Goal: Task Accomplishment & Management: Complete application form

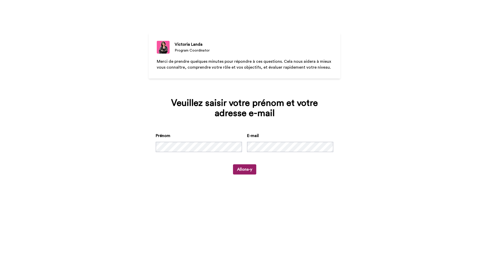
click at [250, 168] on button "Allons-y" at bounding box center [244, 170] width 23 height 10
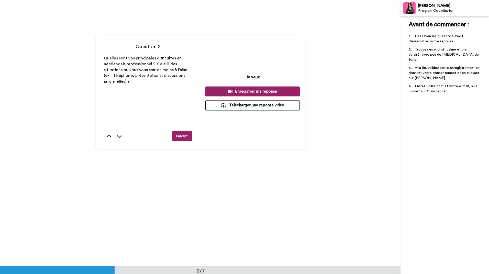
scroll to position [256, 0]
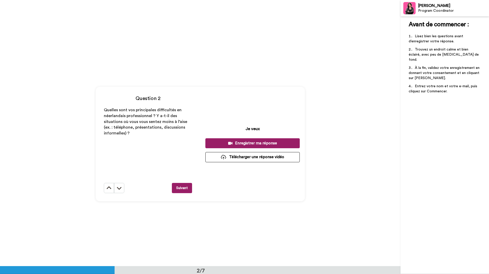
click at [143, 135] on p "Quelles sont vos principales difficultés en néerlandais professionnel ? Y a-t-i…" at bounding box center [148, 121] width 88 height 29
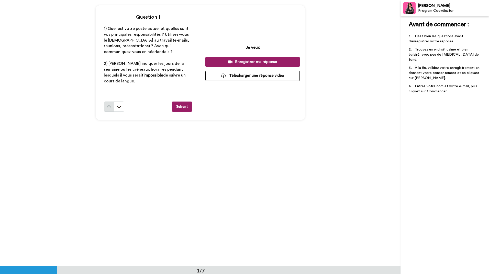
scroll to position [77, 0]
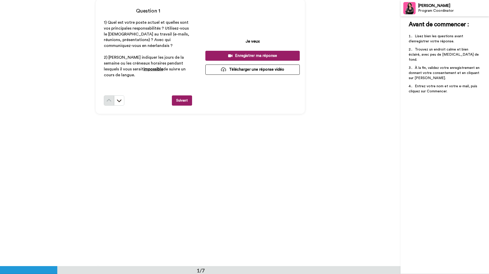
drag, startPoint x: 102, startPoint y: 59, endPoint x: 196, endPoint y: 70, distance: 94.2
click at [196, 70] on div "Question 1 1) Quel est votre poste actuel et quelles sont vos principales respo…" at bounding box center [148, 56] width 105 height 115
click at [62, 65] on div "Question 1 1) Quel est votre poste actuel et quelles sont vos principales respo…" at bounding box center [200, 56] width 400 height 267
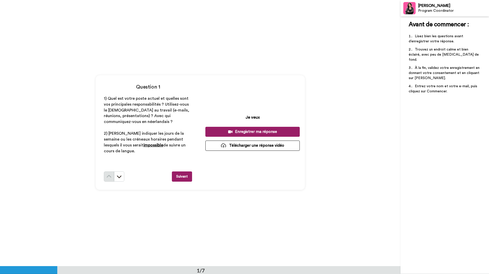
scroll to position [0, 0]
click at [275, 131] on div "Enregistrer ma réponse" at bounding box center [252, 132] width 86 height 5
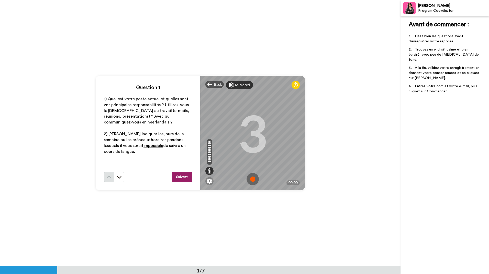
click at [243, 84] on div "Mirrored" at bounding box center [242, 85] width 15 height 5
click at [243, 84] on div "Mirror" at bounding box center [240, 85] width 11 height 5
click at [252, 181] on img at bounding box center [252, 179] width 12 height 12
click at [251, 179] on img at bounding box center [252, 179] width 12 height 12
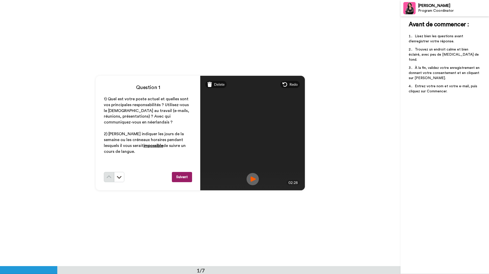
click at [251, 181] on img at bounding box center [252, 179] width 12 height 12
click at [215, 85] on span "Delete" at bounding box center [219, 84] width 10 height 5
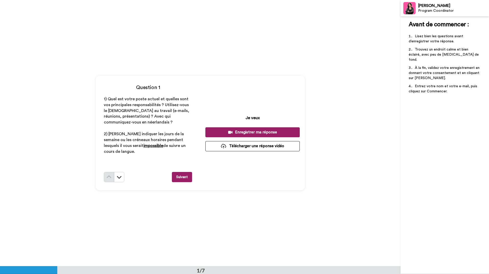
click at [251, 132] on div "Enregistrer ma réponse" at bounding box center [252, 132] width 86 height 5
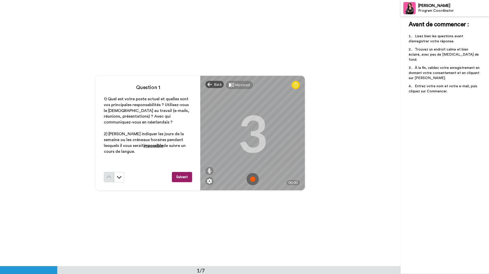
click at [251, 180] on img at bounding box center [252, 179] width 12 height 12
click at [254, 175] on img at bounding box center [252, 179] width 12 height 12
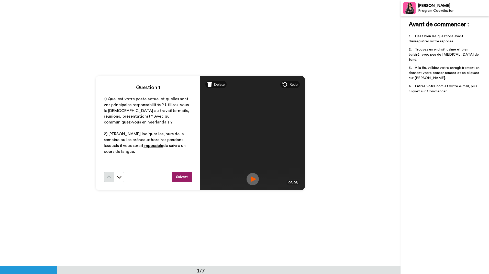
click at [182, 179] on button "Suivant" at bounding box center [182, 177] width 20 height 10
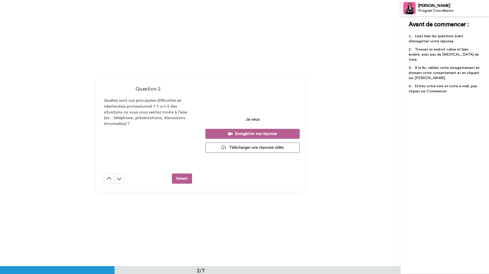
scroll to position [267, 0]
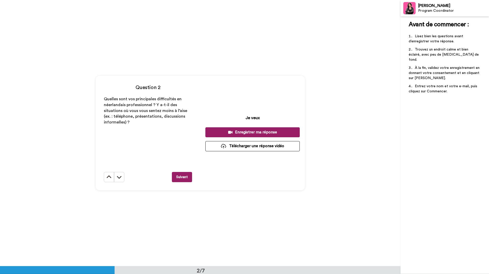
click at [246, 132] on div "Enregistrer ma réponse" at bounding box center [252, 132] width 86 height 5
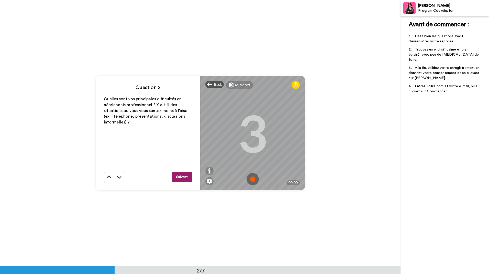
click at [250, 181] on img at bounding box center [252, 179] width 12 height 12
click at [249, 179] on img at bounding box center [252, 179] width 12 height 12
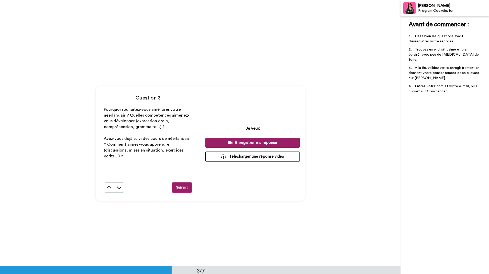
scroll to position [548, 0]
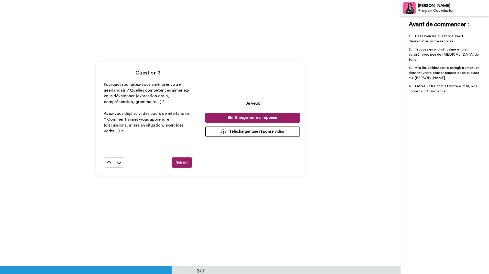
click at [258, 119] on div "Enregistrer ma réponse" at bounding box center [252, 117] width 86 height 5
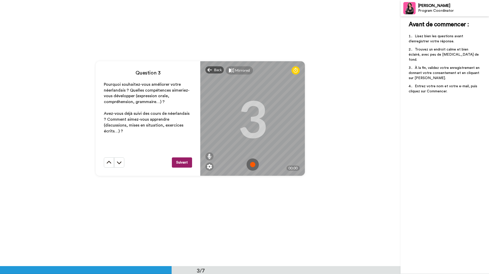
click at [254, 166] on img at bounding box center [252, 165] width 12 height 12
click at [253, 166] on img at bounding box center [252, 165] width 12 height 12
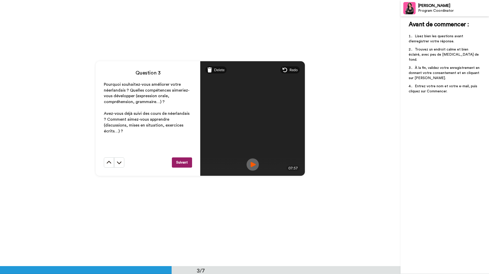
click at [183, 164] on button "Suivant" at bounding box center [182, 163] width 20 height 10
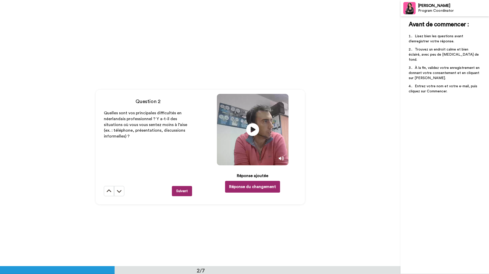
scroll to position [241, 0]
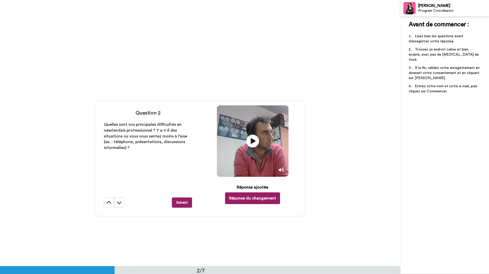
click at [186, 202] on button "Suivant" at bounding box center [182, 203] width 20 height 10
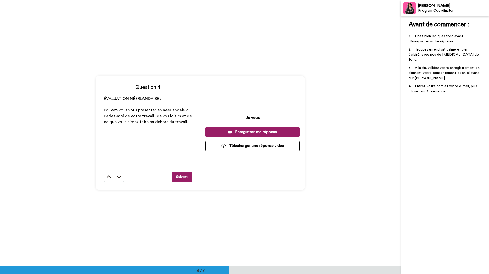
scroll to position [800, 0]
click at [256, 133] on div "Enregistrer ma réponse" at bounding box center [252, 132] width 86 height 5
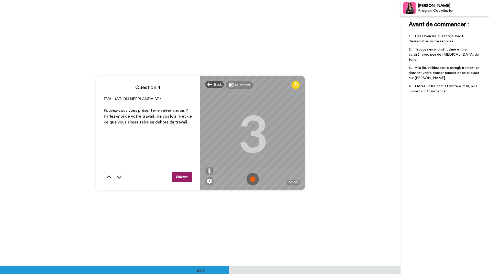
click at [252, 181] on img at bounding box center [252, 179] width 12 height 12
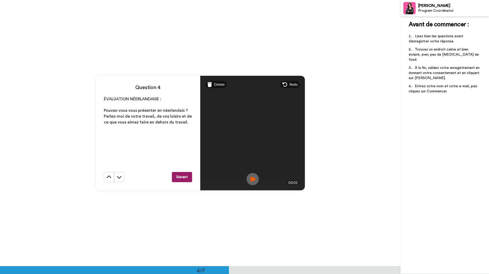
click at [181, 178] on button "Suivant" at bounding box center [182, 177] width 20 height 10
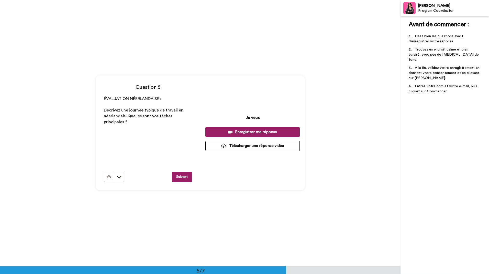
scroll to position [1066, 0]
click at [305, 132] on div "Question 5 ÉVALUATION NÉERLANDAISE : ﻿ Décrivez une journée typique de travail …" at bounding box center [200, 133] width 400 height 267
click at [245, 129] on button "Enregistrer ma réponse" at bounding box center [252, 133] width 94 height 10
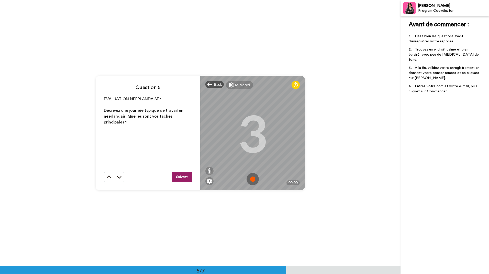
click at [249, 177] on img at bounding box center [252, 179] width 12 height 12
click at [250, 179] on img at bounding box center [252, 179] width 12 height 12
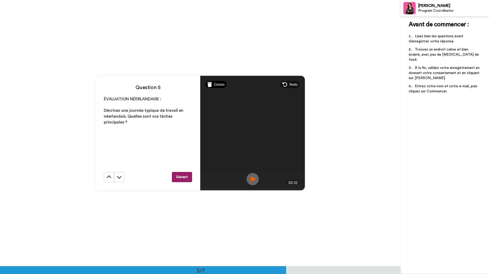
click at [216, 83] on span "Delete" at bounding box center [219, 84] width 10 height 5
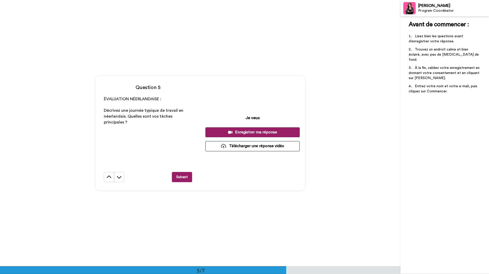
click at [248, 131] on div "Enregistrer ma réponse" at bounding box center [252, 132] width 86 height 5
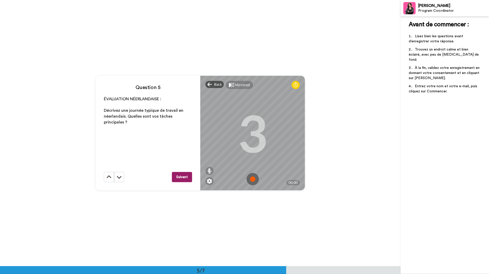
click at [251, 182] on img at bounding box center [252, 179] width 12 height 12
click at [251, 181] on img at bounding box center [252, 179] width 12 height 12
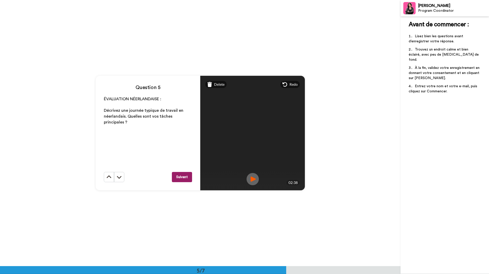
click at [182, 177] on button "Suivant" at bounding box center [182, 177] width 20 height 10
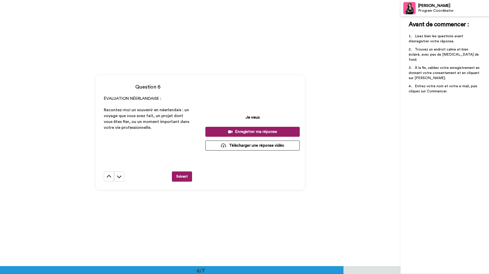
scroll to position [1333, 0]
click at [263, 133] on div "Enregistrer ma réponse" at bounding box center [252, 132] width 86 height 5
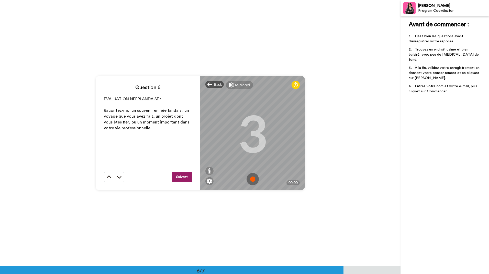
click at [254, 180] on img at bounding box center [252, 179] width 12 height 12
click at [251, 180] on img at bounding box center [252, 179] width 12 height 12
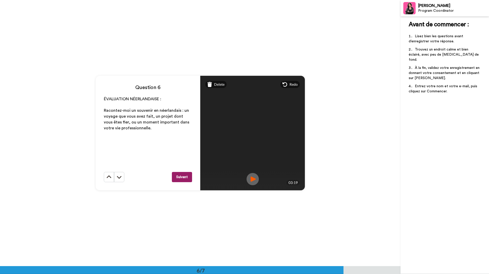
click at [180, 176] on button "Suivant" at bounding box center [182, 177] width 20 height 10
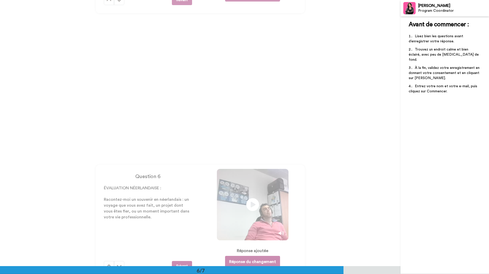
scroll to position [1599, 0]
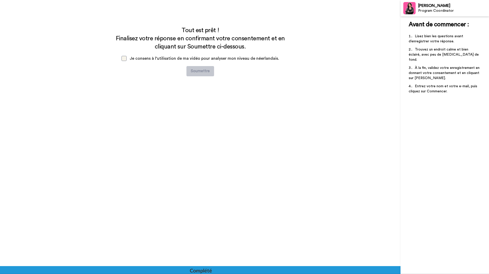
click at [124, 60] on span at bounding box center [123, 58] width 5 height 5
click at [201, 73] on button "Soumettre" at bounding box center [200, 71] width 28 height 10
